Goal: Task Accomplishment & Management: Use online tool/utility

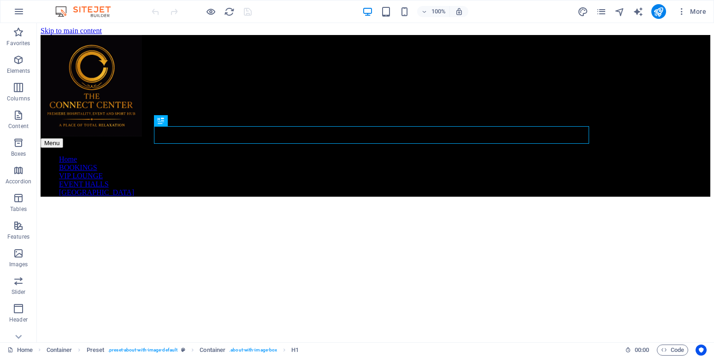
scroll to position [237, 0]
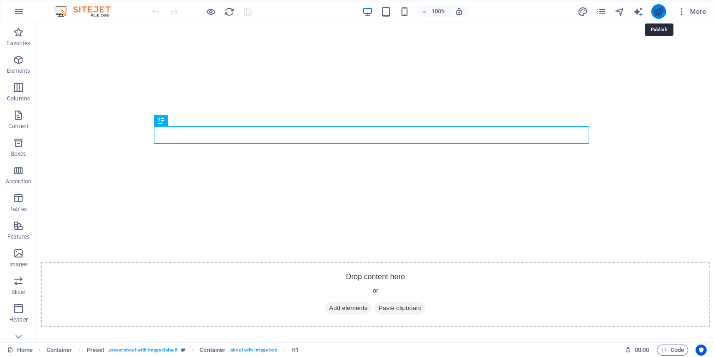
click at [657, 12] on icon "publish" at bounding box center [658, 11] width 11 height 11
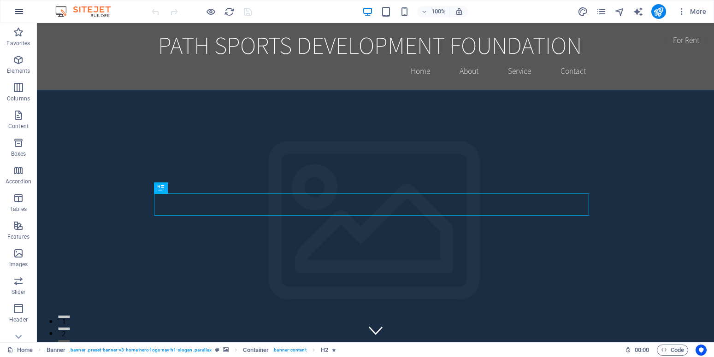
click at [16, 6] on icon "button" at bounding box center [18, 11] width 11 height 11
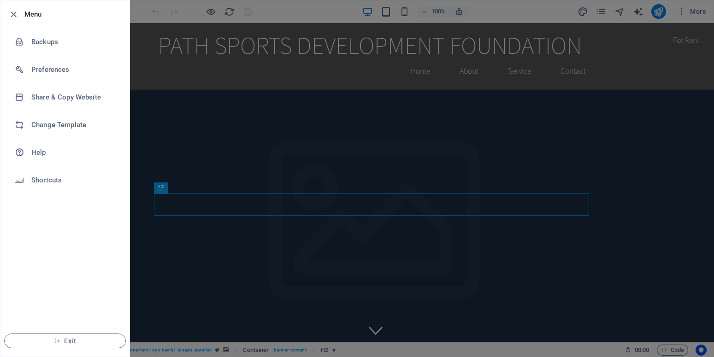
click at [205, 71] on div at bounding box center [357, 178] width 714 height 357
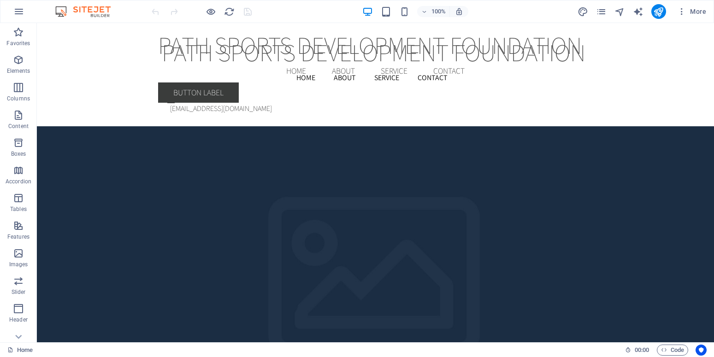
scroll to position [1694, 0]
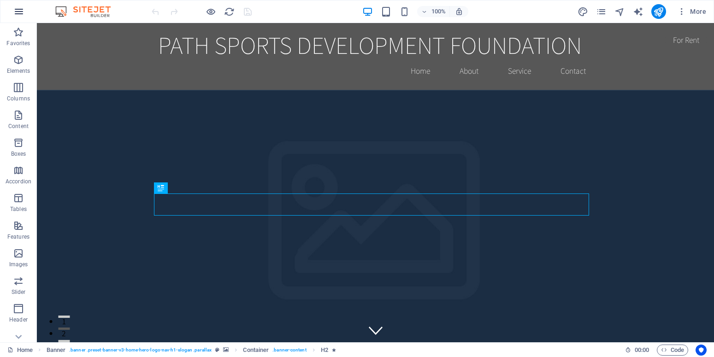
click at [21, 13] on icon "button" at bounding box center [18, 11] width 11 height 11
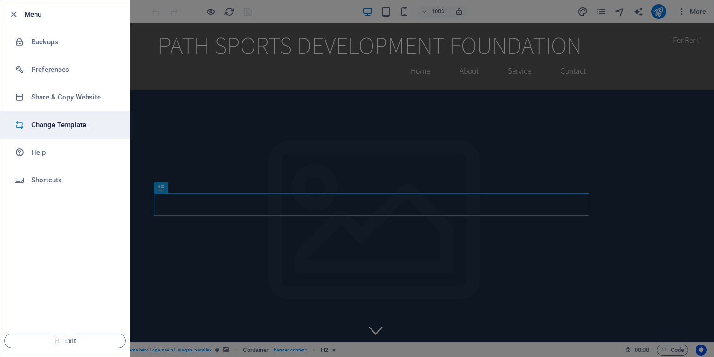
click at [62, 120] on h6 "Change Template" at bounding box center [73, 124] width 85 height 11
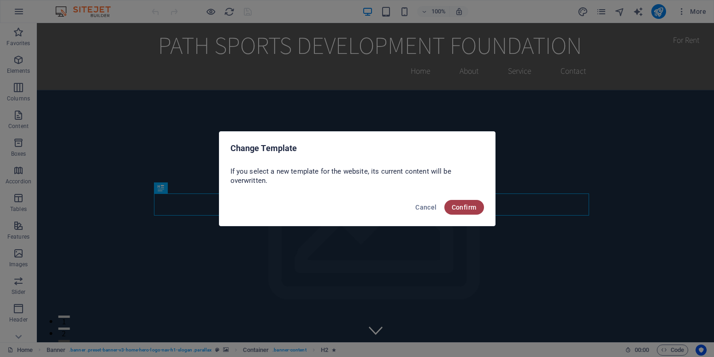
click at [462, 207] on span "Confirm" at bounding box center [463, 207] width 25 height 7
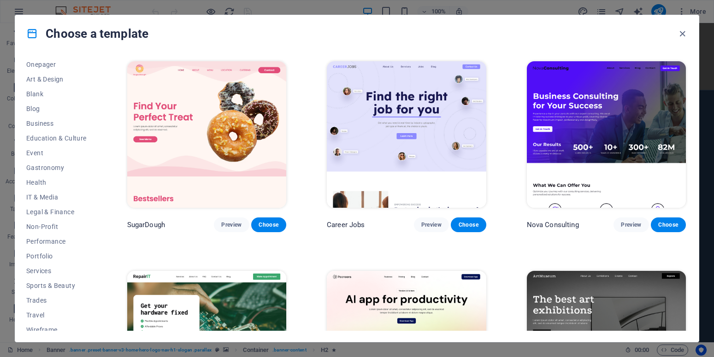
scroll to position [97, 0]
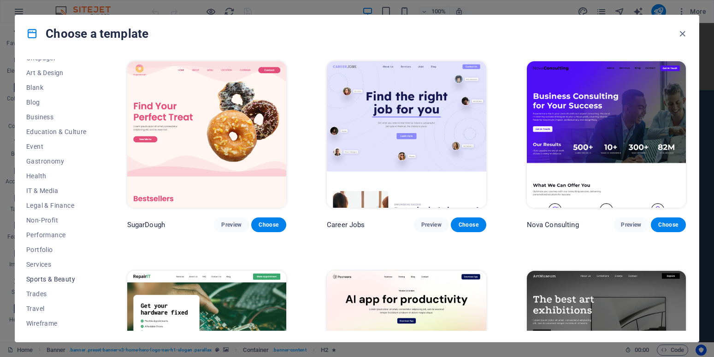
click at [60, 281] on span "Sports & Beauty" at bounding box center [56, 278] width 60 height 7
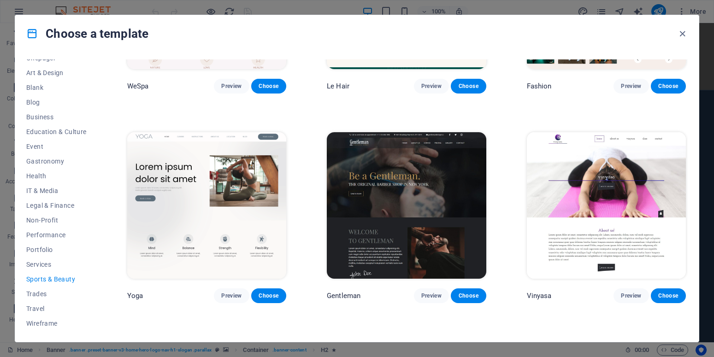
scroll to position [345, 0]
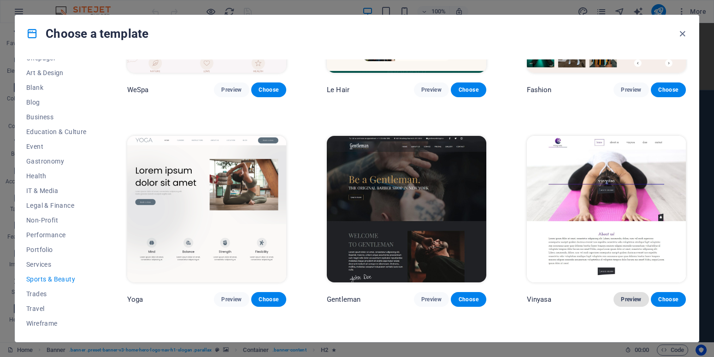
click at [623, 296] on span "Preview" at bounding box center [630, 299] width 20 height 7
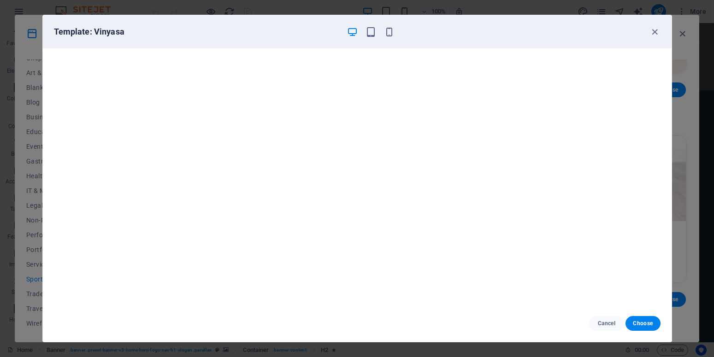
scroll to position [74, 0]
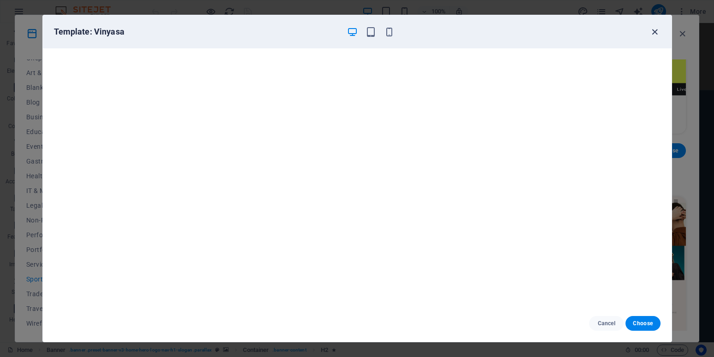
click at [653, 30] on icon "button" at bounding box center [654, 32] width 11 height 11
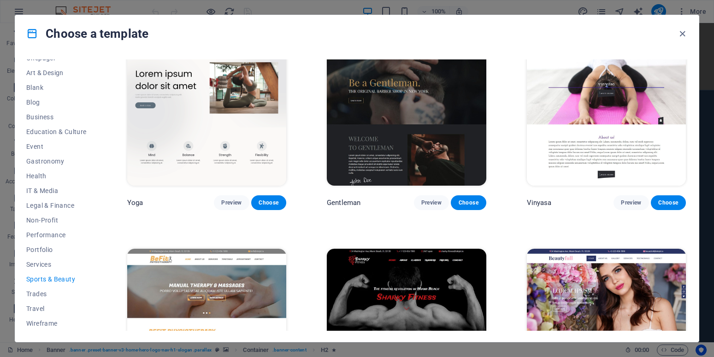
scroll to position [446, 0]
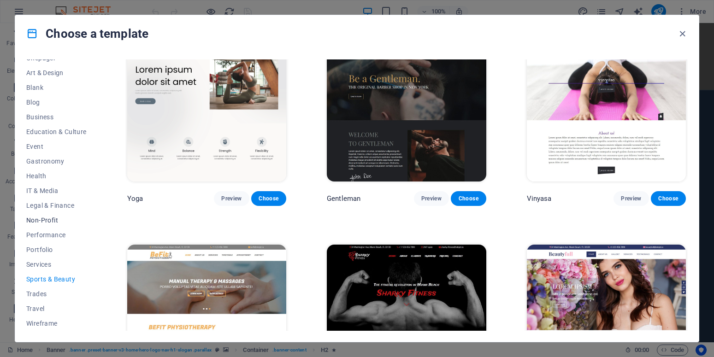
click at [45, 222] on span "Non-Profit" at bounding box center [56, 220] width 60 height 7
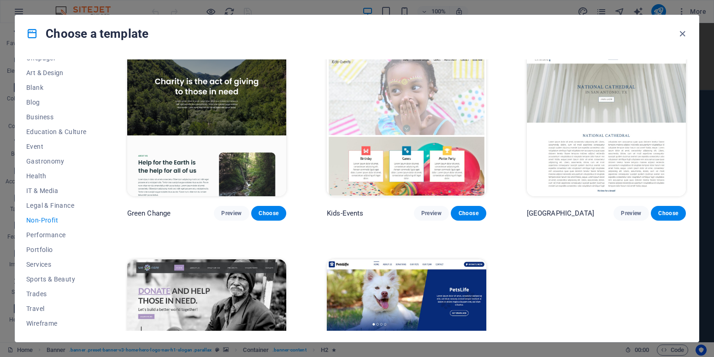
scroll to position [0, 0]
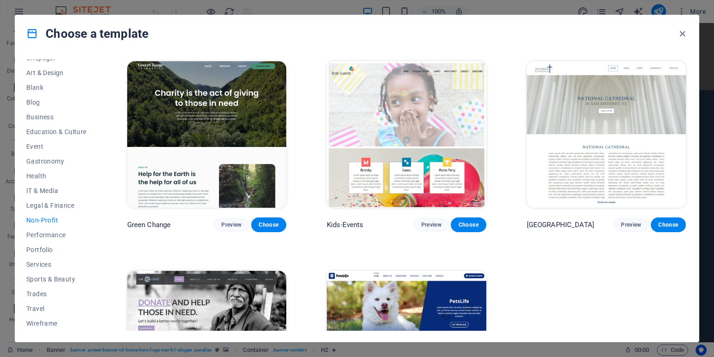
click at [392, 107] on img at bounding box center [406, 134] width 159 height 146
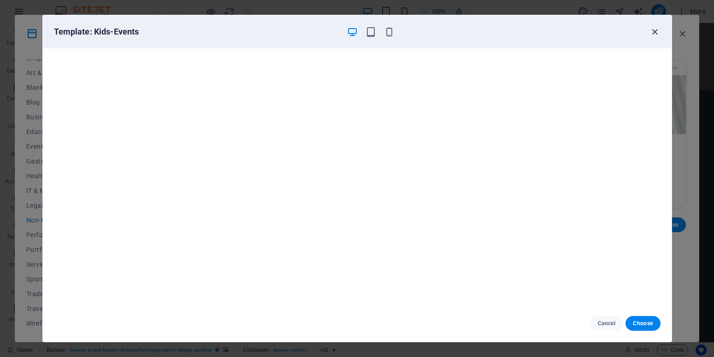
click at [656, 30] on icon "button" at bounding box center [654, 32] width 11 height 11
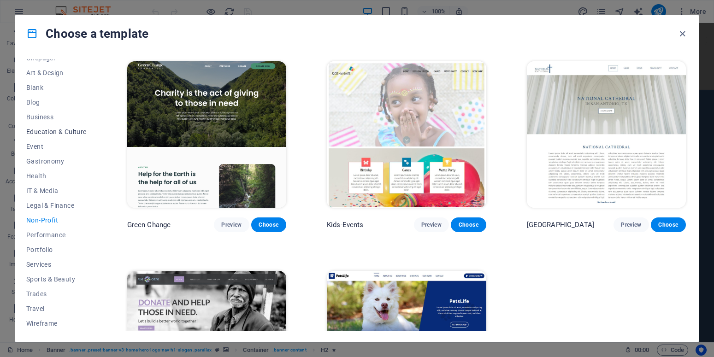
click at [43, 133] on span "Education & Culture" at bounding box center [56, 131] width 60 height 7
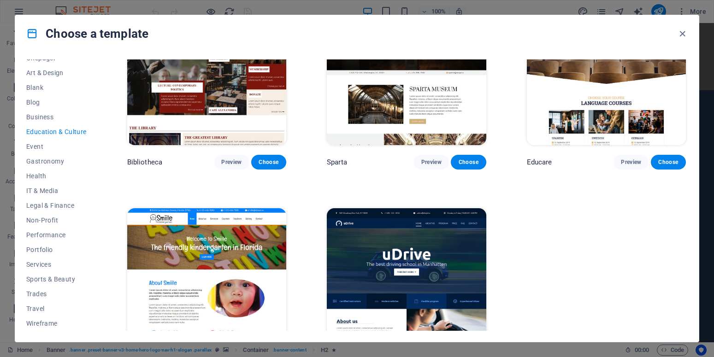
scroll to position [307, 0]
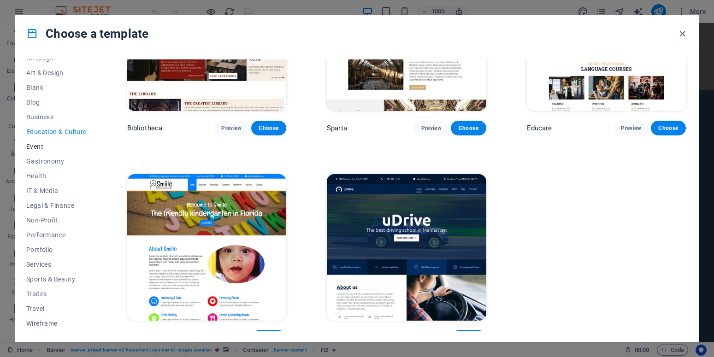
click at [53, 145] on span "Event" at bounding box center [56, 146] width 60 height 7
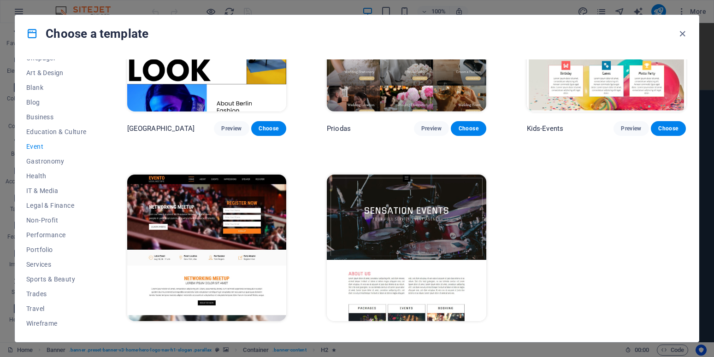
scroll to position [306, 0]
drag, startPoint x: 687, startPoint y: 274, endPoint x: 694, endPoint y: 238, distance: 36.6
click at [694, 238] on div "All Templates My Templates New Trending Landingpage Multipager Onepager Art & D…" at bounding box center [356, 197] width 683 height 290
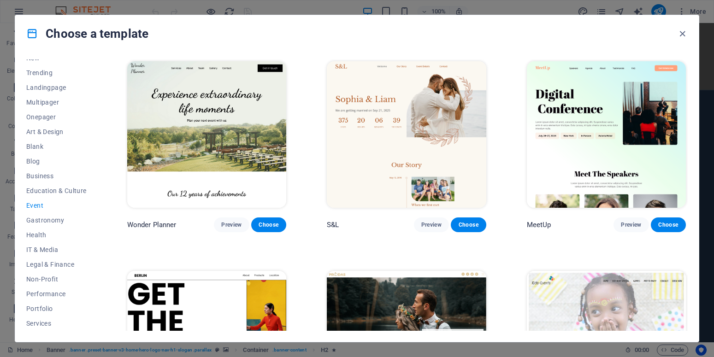
scroll to position [0, 0]
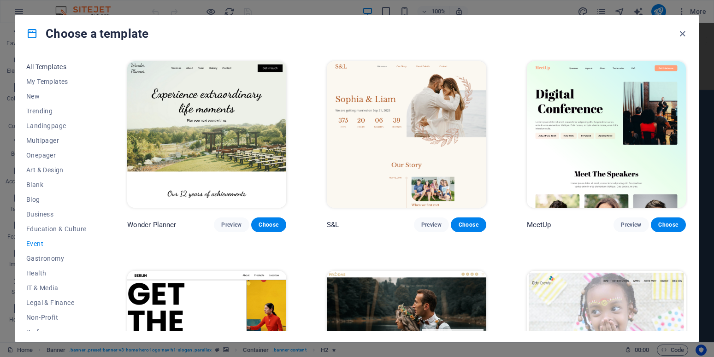
click at [57, 67] on span "All Templates" at bounding box center [56, 66] width 60 height 7
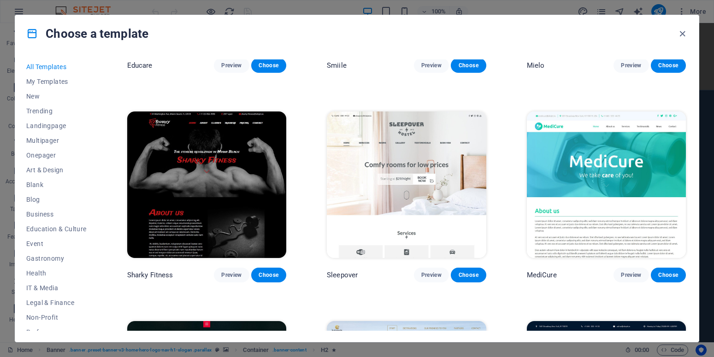
scroll to position [6142, 0]
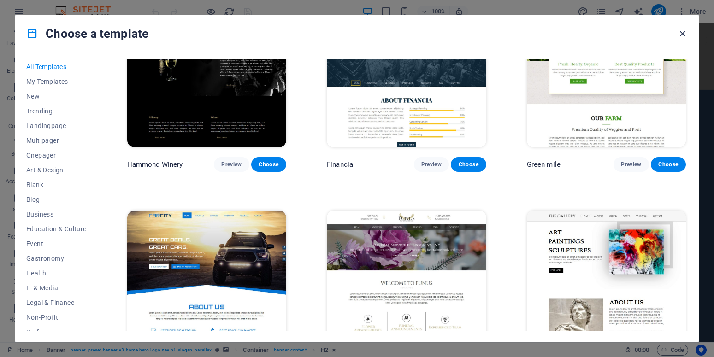
click at [681, 38] on icon "button" at bounding box center [682, 34] width 11 height 11
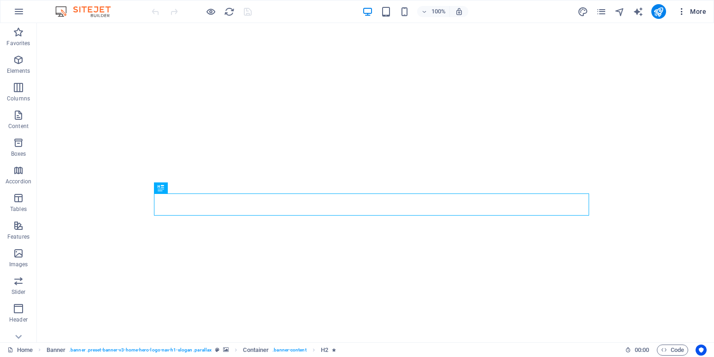
click at [679, 14] on icon "button" at bounding box center [681, 11] width 9 height 9
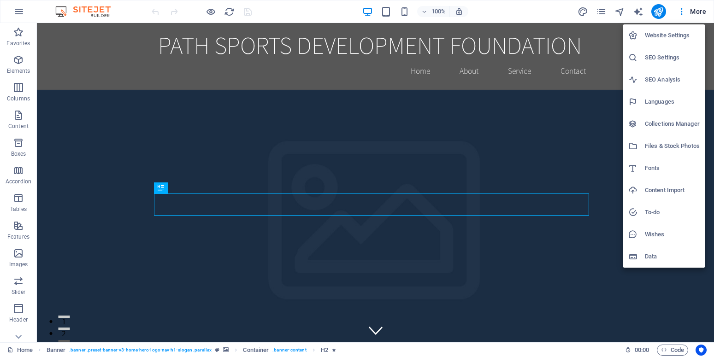
drag, startPoint x: 17, startPoint y: 17, endPoint x: 12, endPoint y: 20, distance: 5.4
click at [12, 20] on div at bounding box center [357, 178] width 714 height 357
click at [12, 20] on div "Website Settings SEO Settings SEO Analysis Languages Collections Manager Files …" at bounding box center [357, 181] width 714 height 351
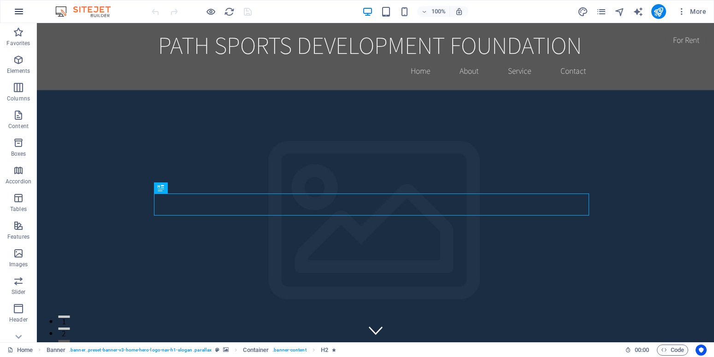
click at [20, 12] on icon "button" at bounding box center [18, 11] width 11 height 11
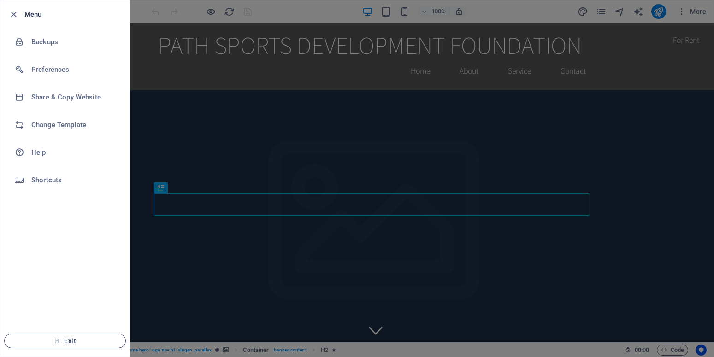
click at [54, 338] on icon "button" at bounding box center [57, 341] width 6 height 6
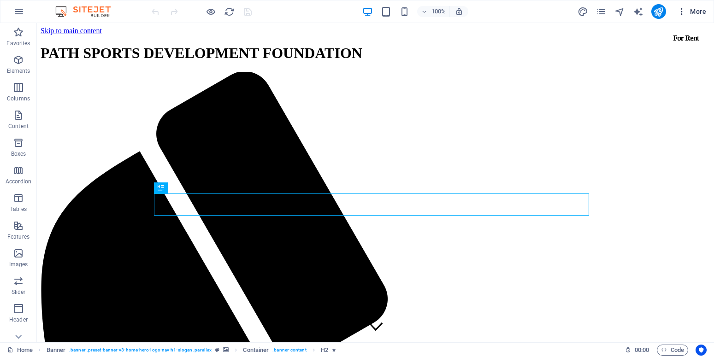
click at [683, 15] on icon "button" at bounding box center [681, 11] width 9 height 9
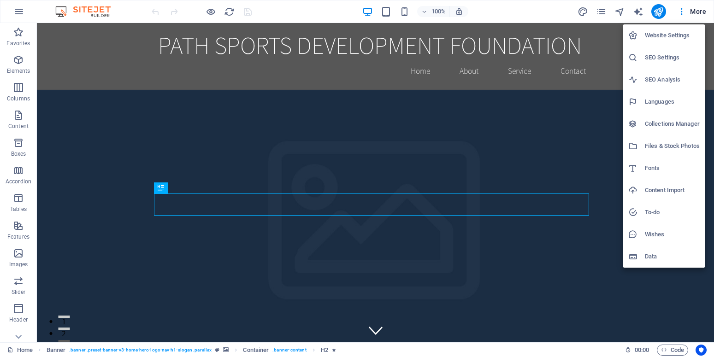
click at [655, 33] on h6 "Website Settings" at bounding box center [671, 35] width 55 height 11
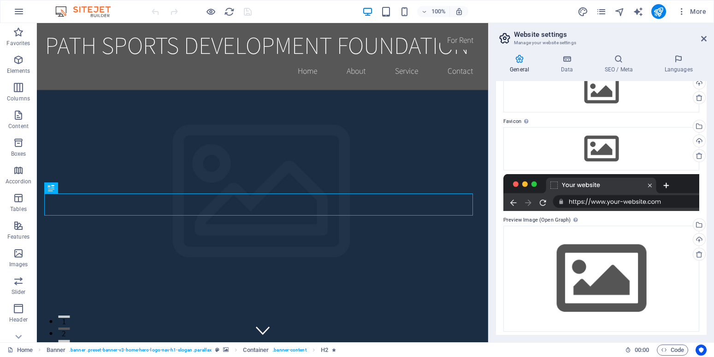
scroll to position [60, 0]
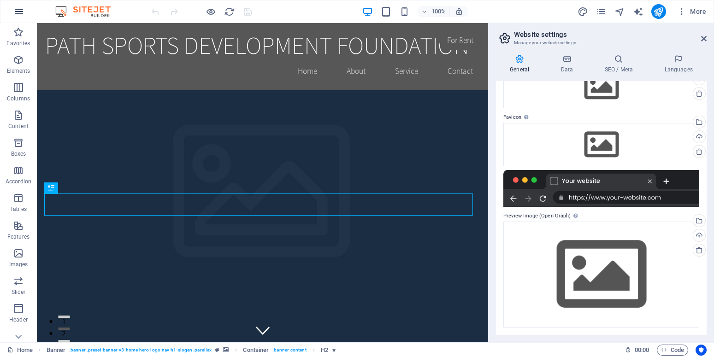
click at [25, 13] on button "button" at bounding box center [19, 11] width 22 height 22
click at [15, 11] on icon "button" at bounding box center [18, 11] width 11 height 11
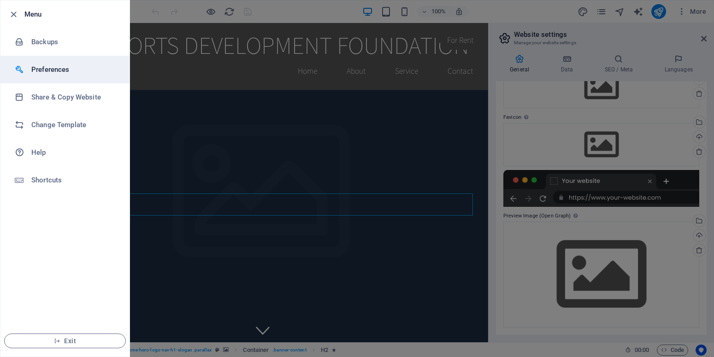
click at [59, 78] on li "Preferences" at bounding box center [64, 70] width 129 height 28
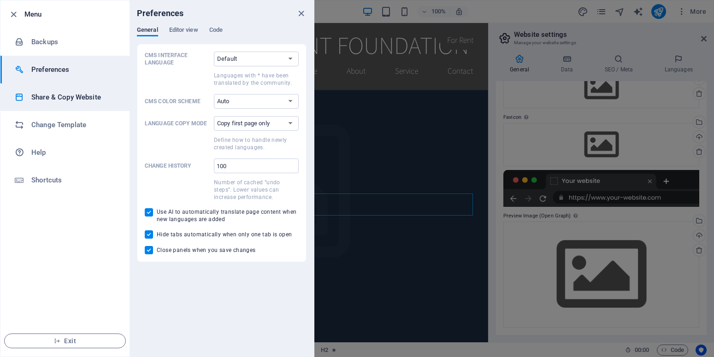
click at [71, 97] on h6 "Share & Copy Website" at bounding box center [73, 97] width 85 height 11
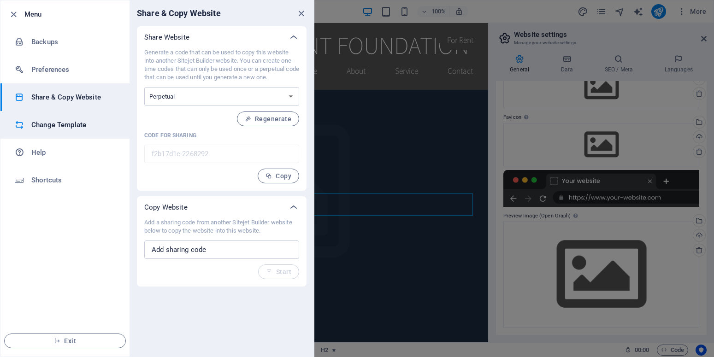
click at [76, 133] on li "Change Template" at bounding box center [64, 125] width 129 height 28
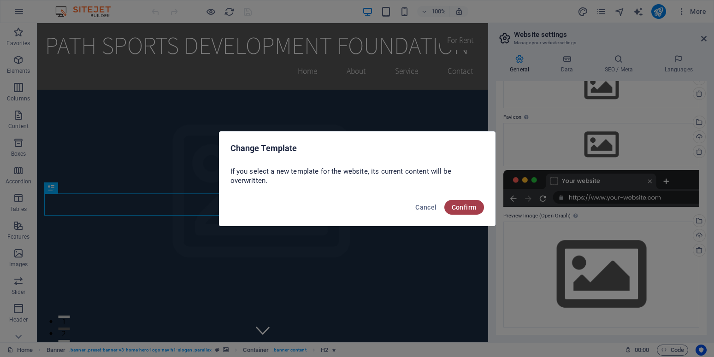
click at [460, 211] on span "Confirm" at bounding box center [463, 207] width 25 height 7
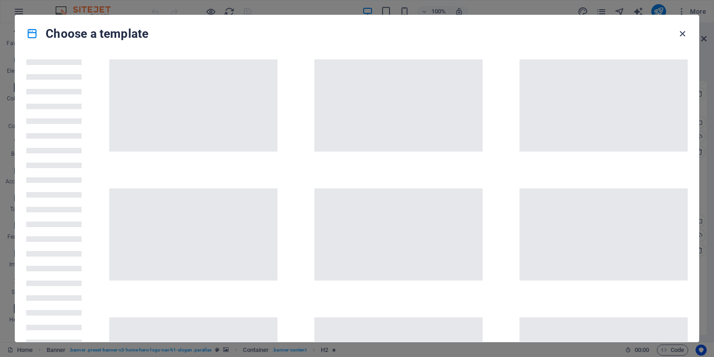
click at [680, 38] on icon "button" at bounding box center [682, 34] width 11 height 11
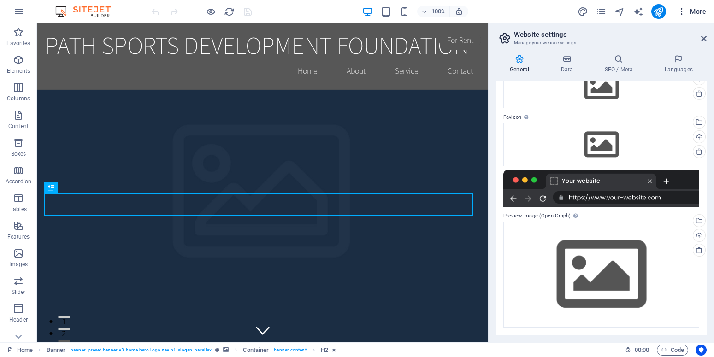
click at [683, 11] on icon "button" at bounding box center [681, 11] width 9 height 9
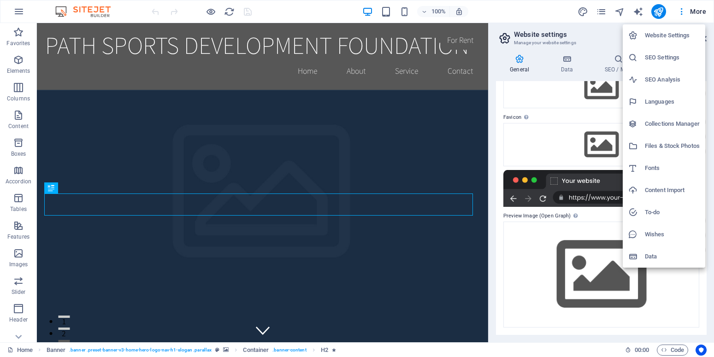
click at [690, 12] on div at bounding box center [357, 178] width 714 height 357
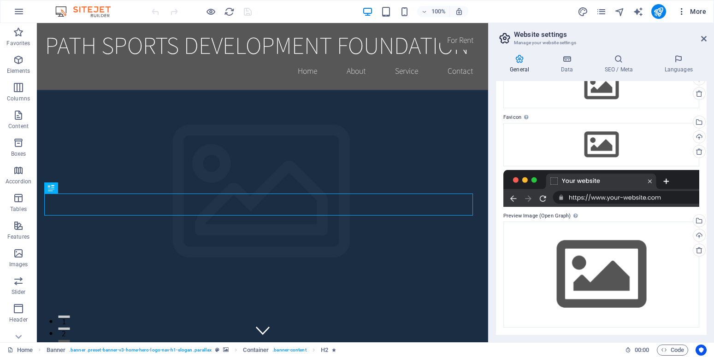
click at [704, 15] on span "More" at bounding box center [691, 11] width 29 height 9
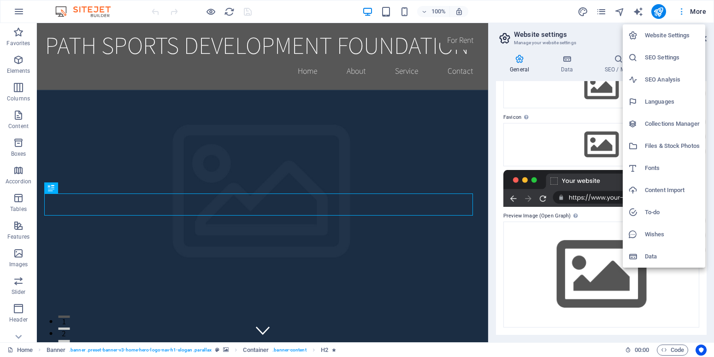
click at [704, 15] on div at bounding box center [357, 178] width 714 height 357
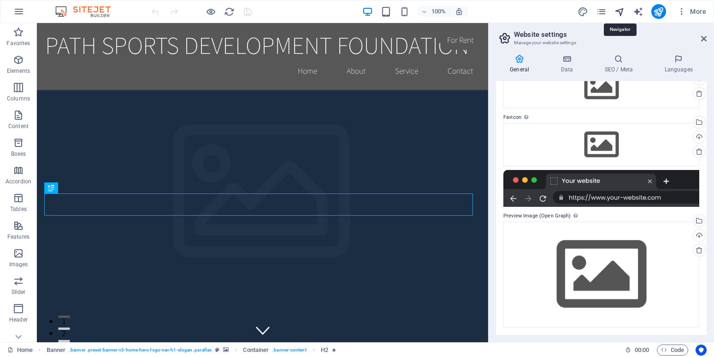
click at [620, 13] on icon "navigator" at bounding box center [619, 11] width 11 height 11
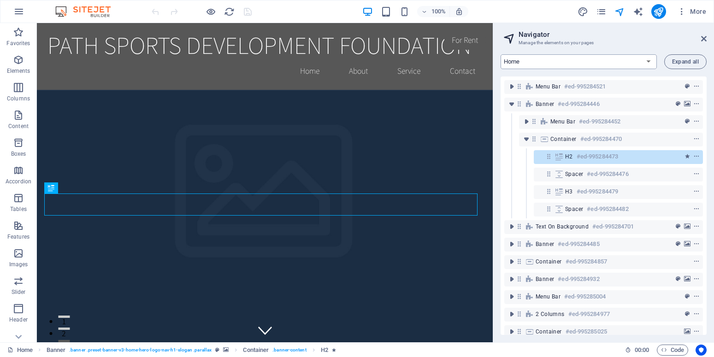
click at [500, 54] on select "Home Subpage Legal Notice Privacy New Collection: Single Page Layout Real Estat…" at bounding box center [578, 61] width 156 height 15
select select "18020616-en"
click option "Subpage" at bounding box center [0, 0] width 0 height 0
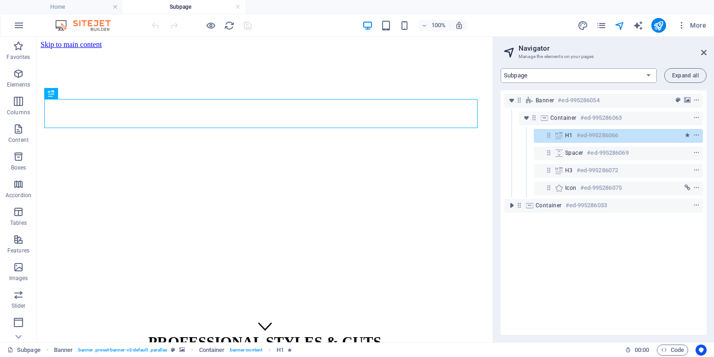
scroll to position [0, 0]
click at [697, 28] on span "More" at bounding box center [691, 25] width 29 height 9
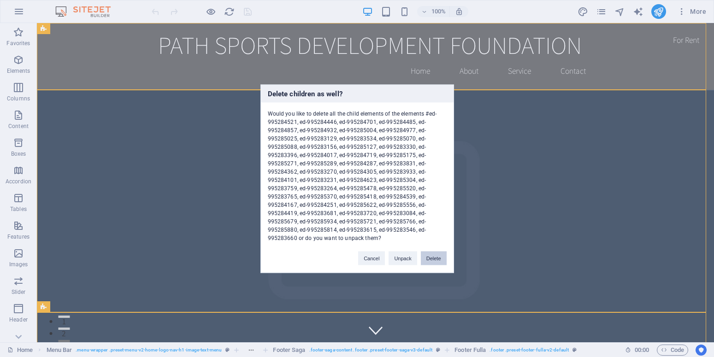
drag, startPoint x: 428, startPoint y: 260, endPoint x: 404, endPoint y: 238, distance: 32.3
click at [428, 260] on button "Delete" at bounding box center [434, 258] width 26 height 14
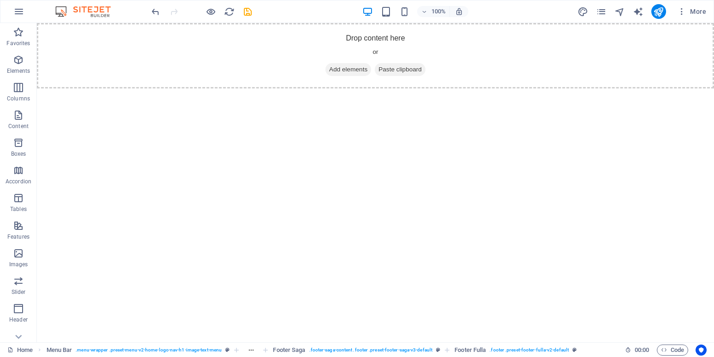
click at [441, 88] on html "Skip to main content Drop content here or Add elements Paste clipboard January …" at bounding box center [375, 55] width 677 height 65
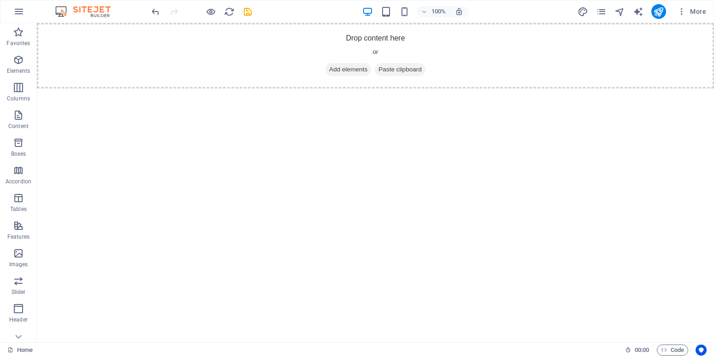
click at [441, 88] on html "Skip to main content Drop content here or Add elements Paste clipboard January …" at bounding box center [375, 55] width 677 height 65
click at [640, 15] on icon "text_generator" at bounding box center [637, 11] width 11 height 11
select select "English"
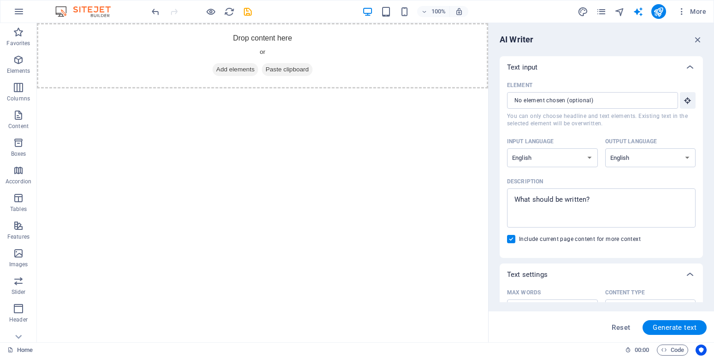
drag, startPoint x: 700, startPoint y: 184, endPoint x: 701, endPoint y: 236, distance: 51.6
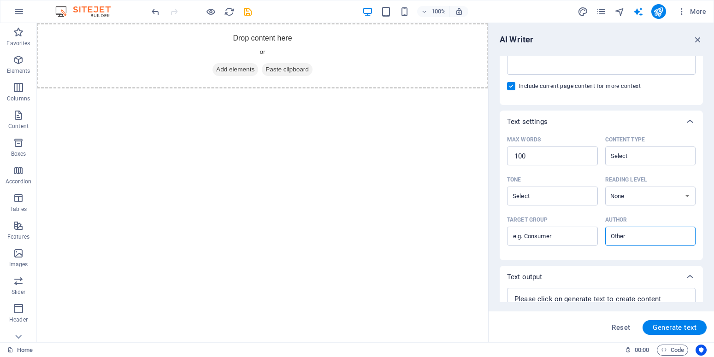
scroll to position [146, 0]
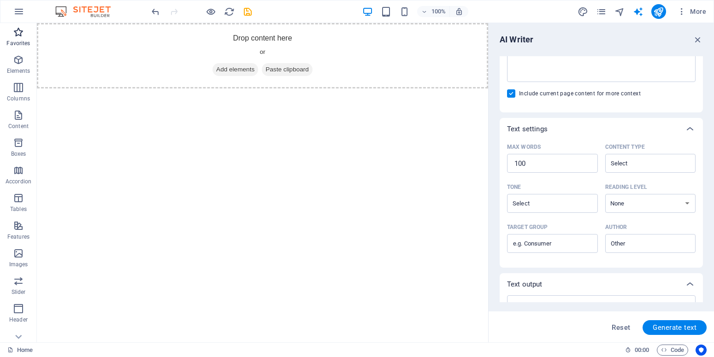
click at [19, 44] on p "Favorites" at bounding box center [17, 43] width 23 height 7
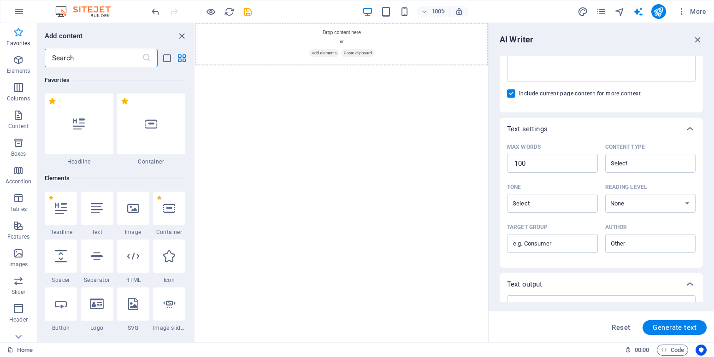
click at [17, 35] on icon "button" at bounding box center [18, 32] width 11 height 11
click at [71, 60] on input "text" at bounding box center [93, 58] width 97 height 18
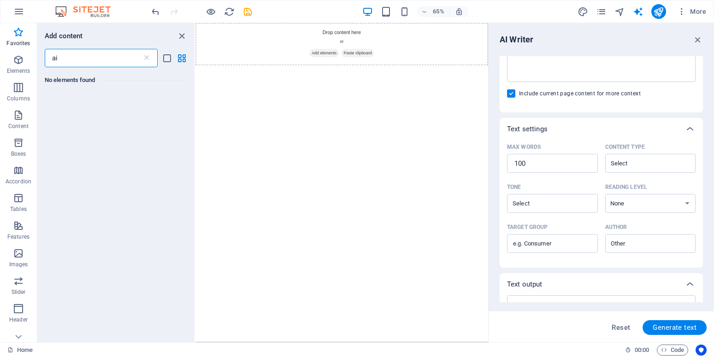
type input "ai"
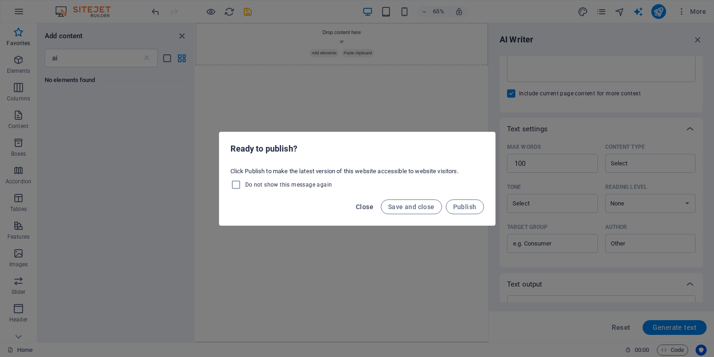
click at [363, 205] on span "Close" at bounding box center [365, 206] width 18 height 7
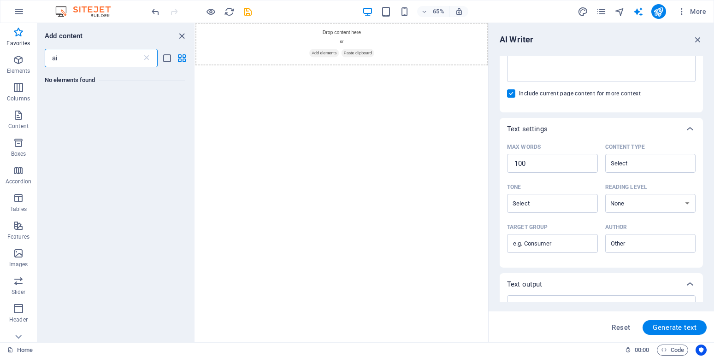
click at [97, 14] on img at bounding box center [87, 11] width 69 height 11
